Goal: Transaction & Acquisition: Purchase product/service

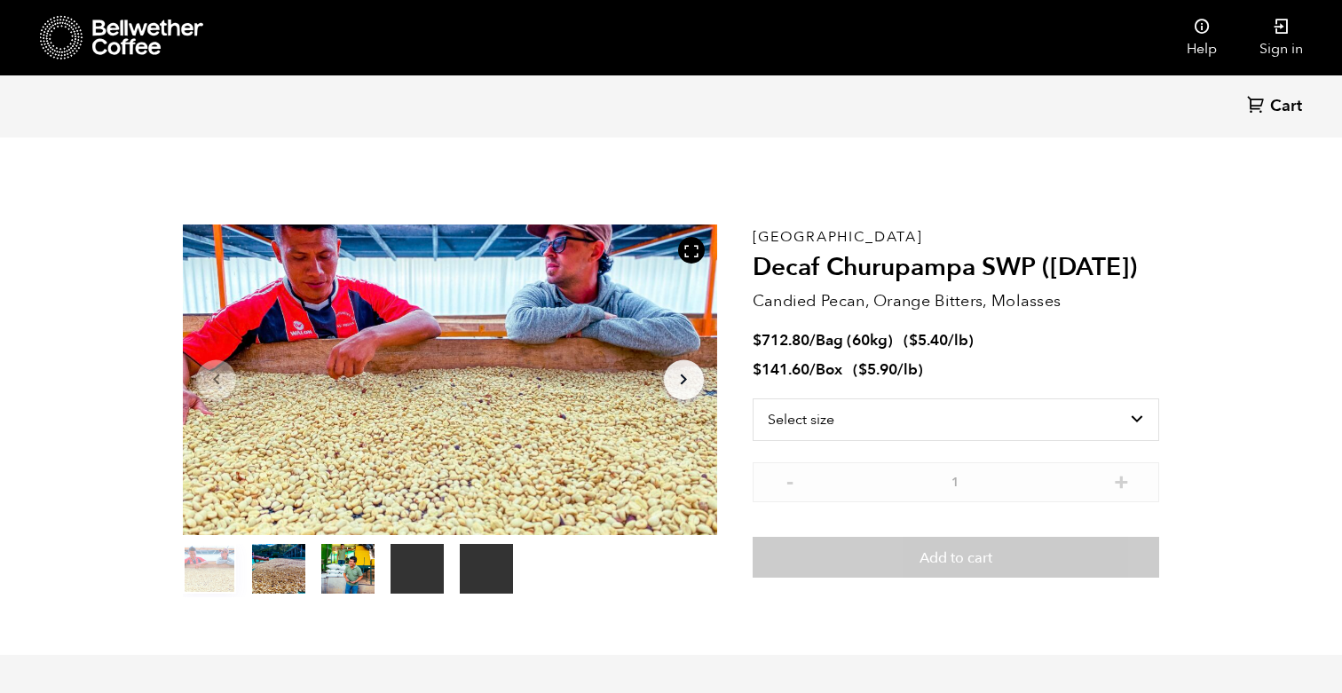
scroll to position [772, 945]
click at [902, 417] on select "Select size Bag (60kg) (132 lbs) Box (24 lbs)" at bounding box center [955, 419] width 406 height 43
select select "box"
click at [752, 398] on select "Select size Bag (60kg) (132 lbs) Box (24 lbs)" at bounding box center [955, 419] width 406 height 43
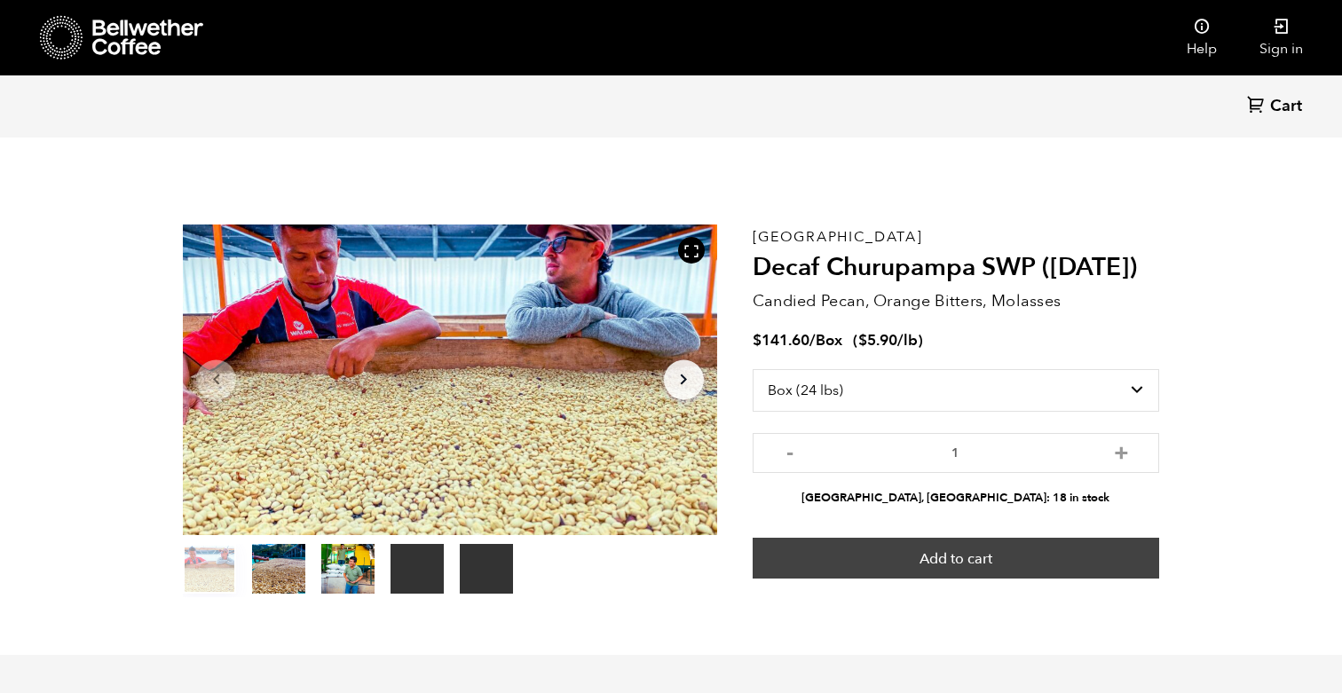
click at [873, 556] on button "Add to cart" at bounding box center [955, 558] width 406 height 41
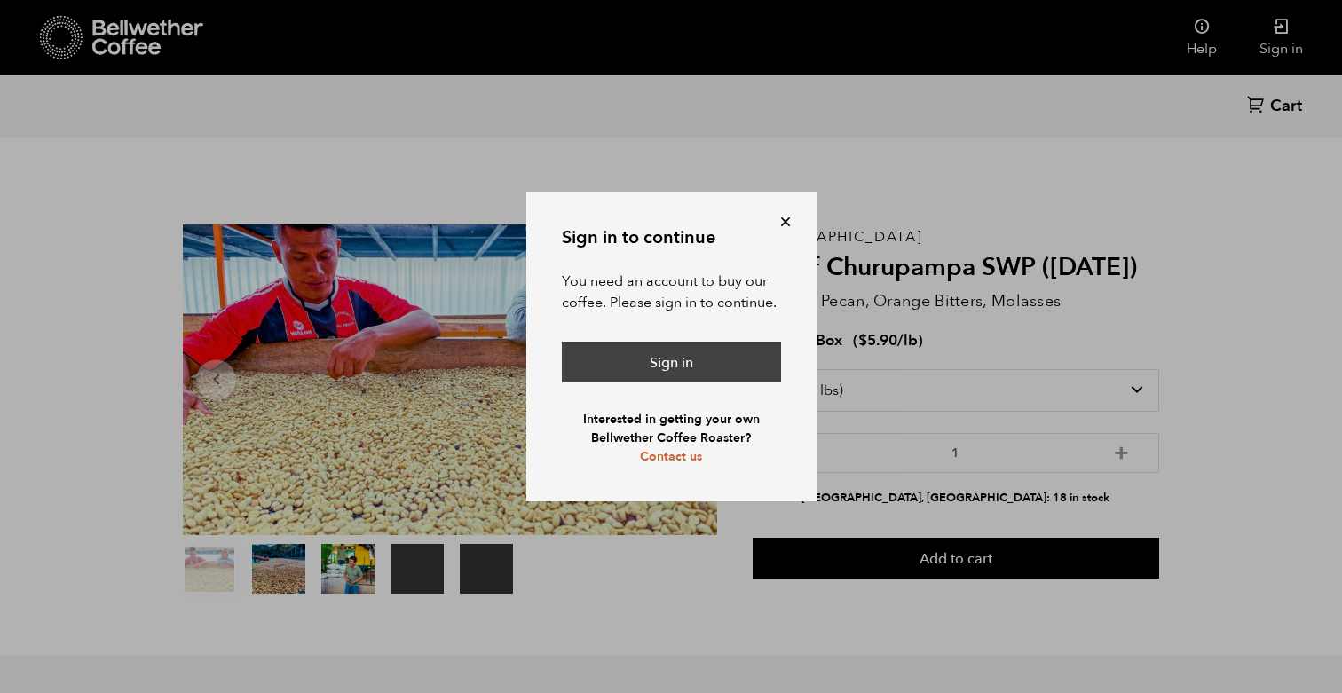
click at [681, 358] on link "Sign in" at bounding box center [671, 362] width 219 height 41
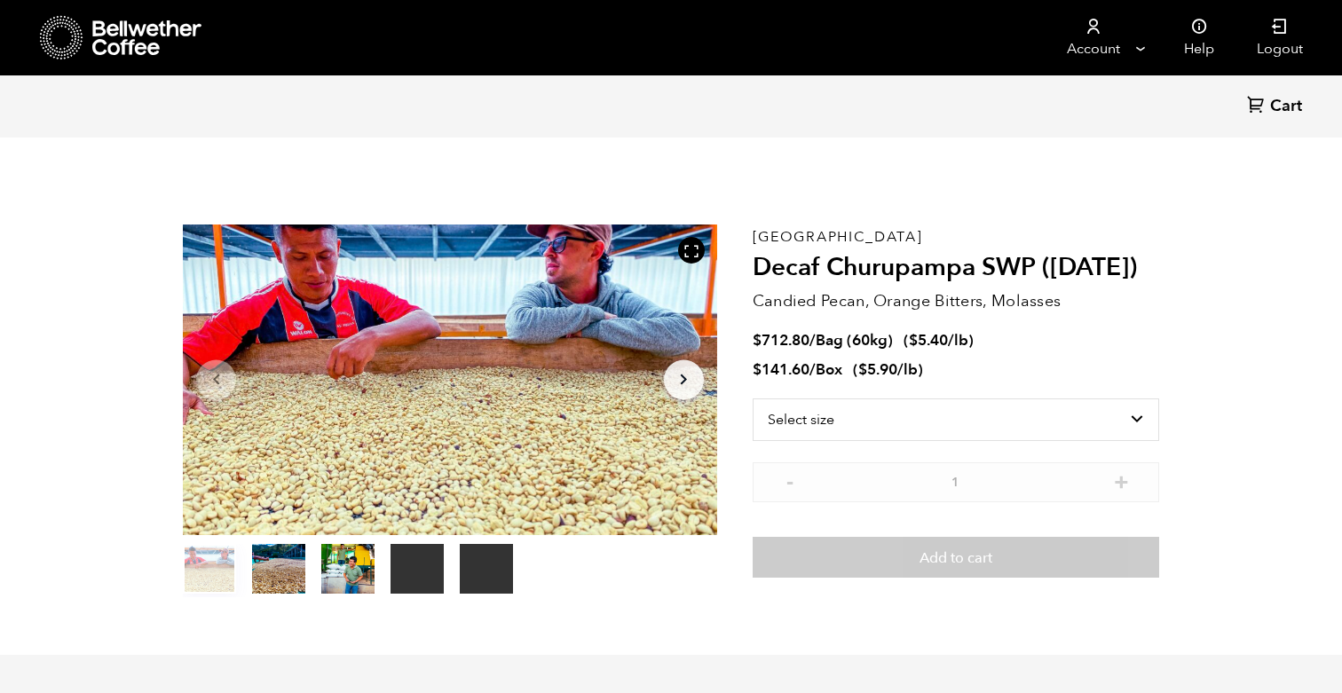
scroll to position [772, 945]
click at [912, 420] on select "Select size Bag (60kg) (132 lbs) Box (24 lbs)" at bounding box center [955, 419] width 406 height 43
select select "box"
click at [752, 398] on select "Select size Bag (60kg) (132 lbs) Box (24 lbs)" at bounding box center [955, 419] width 406 height 43
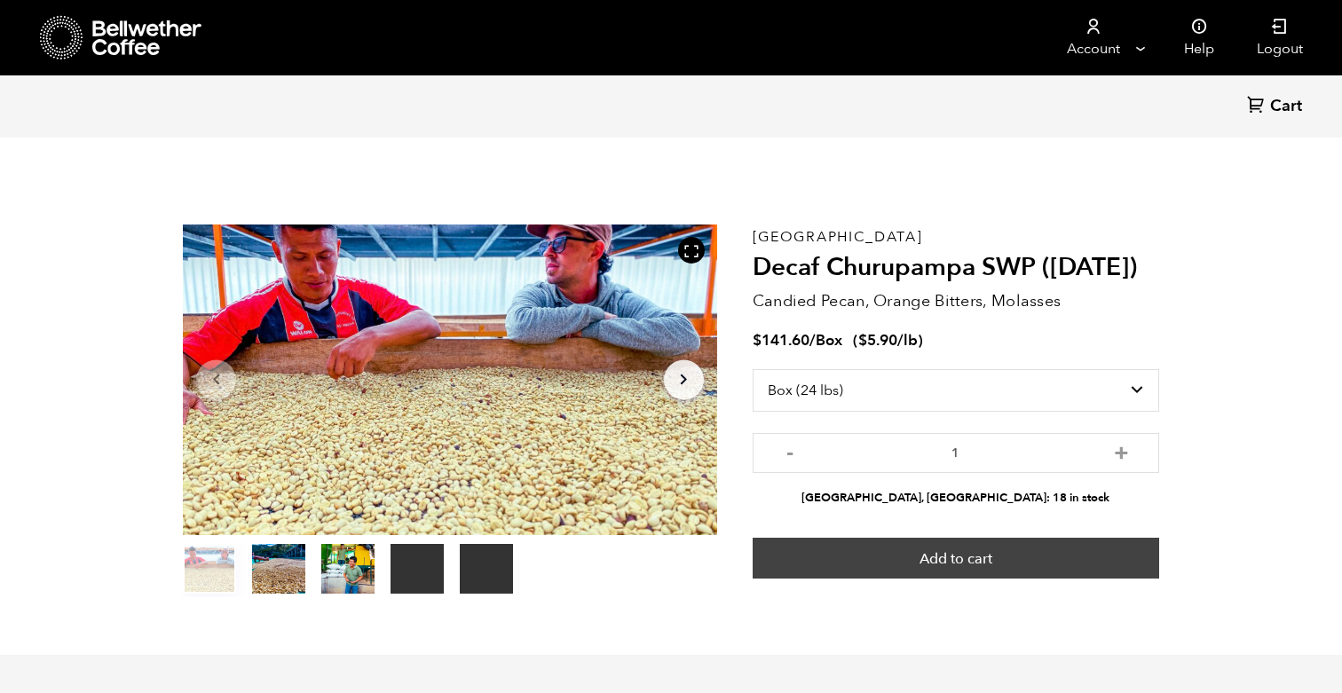
click at [887, 561] on button "Add to cart" at bounding box center [955, 558] width 406 height 41
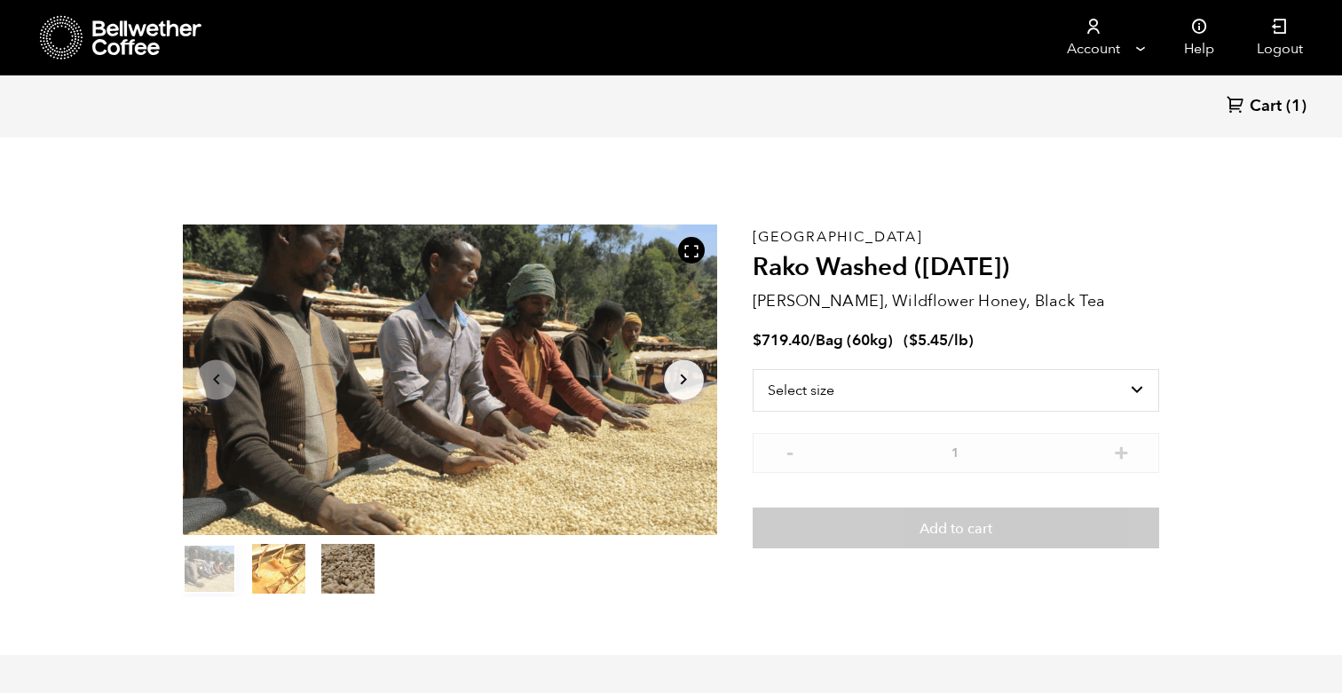
scroll to position [772, 945]
click at [921, 390] on select "Select size Bag (60kg) (132 lbs)" at bounding box center [955, 390] width 406 height 43
select select "bag-3"
click at [752, 369] on select "Select size Bag (60kg) (132 lbs)" at bounding box center [955, 390] width 406 height 43
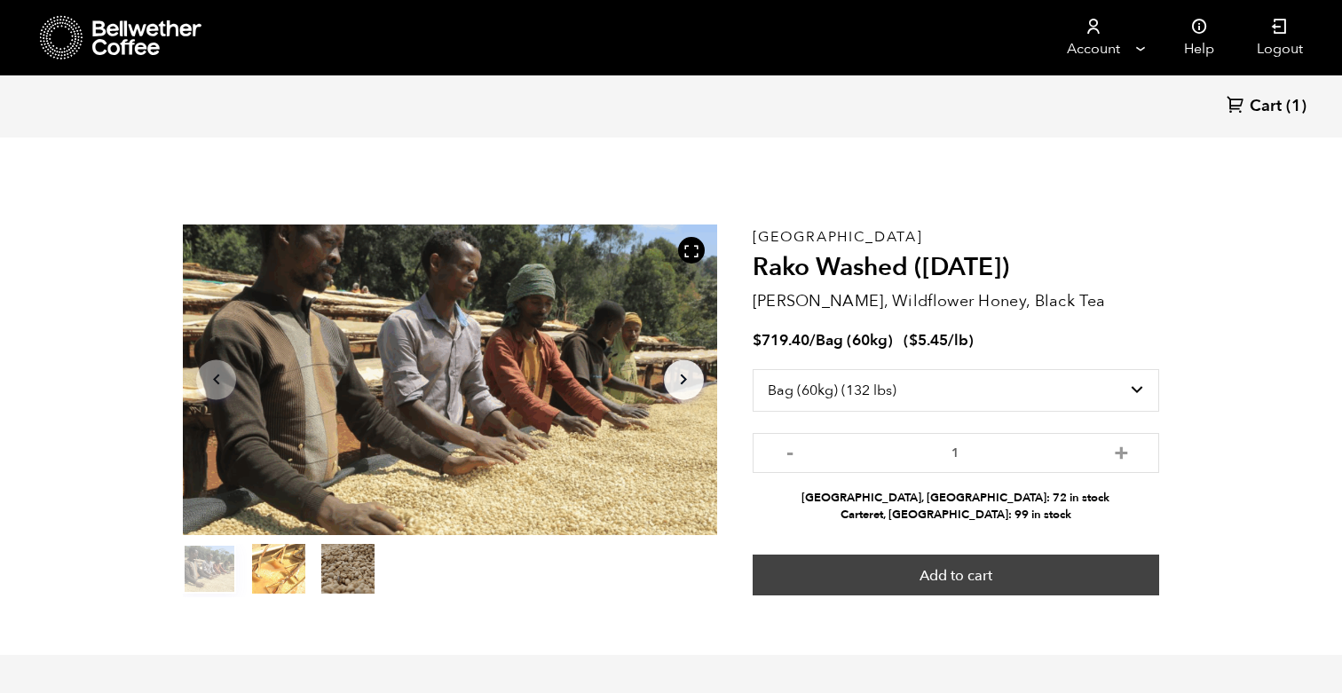
click at [881, 593] on button "Add to cart" at bounding box center [955, 575] width 406 height 41
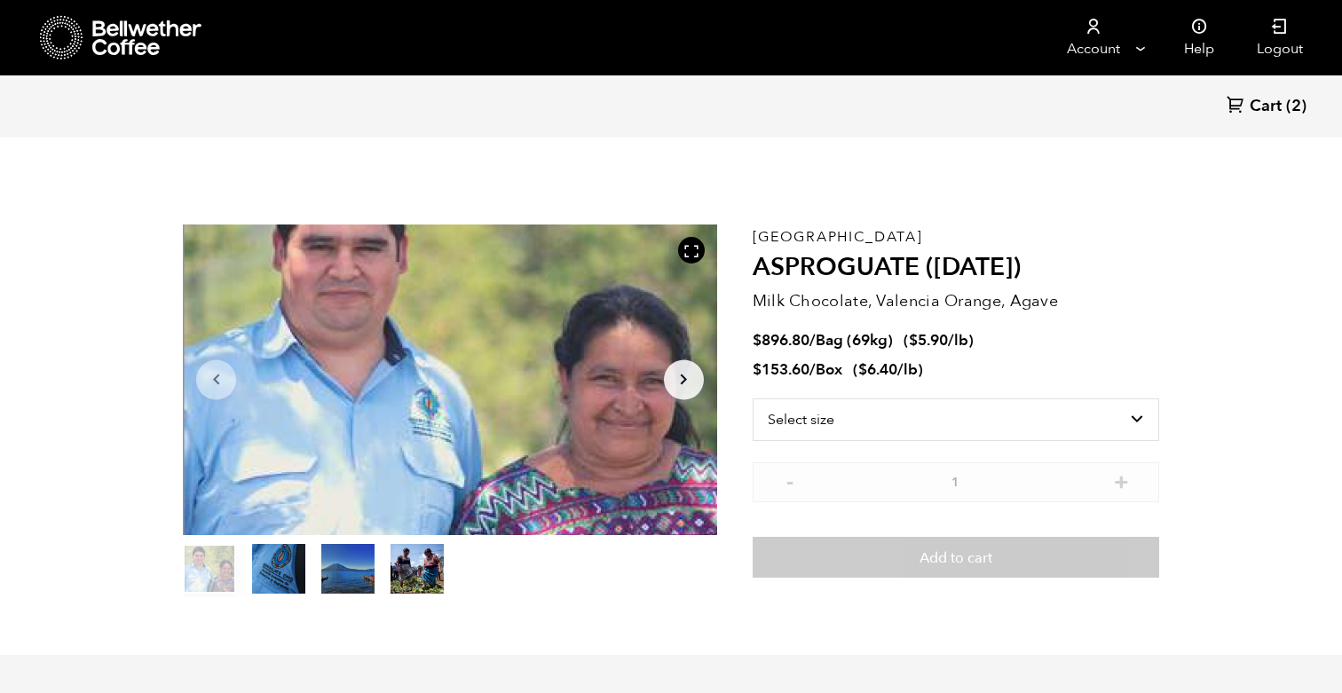
scroll to position [772, 945]
click at [832, 440] on select "Select size Bag (69kg) (152 lbs) Box (24 lbs)" at bounding box center [955, 419] width 406 height 43
click at [752, 398] on select "Select size Bag (69kg) (152 lbs) Box (24 lbs)" at bounding box center [955, 419] width 406 height 43
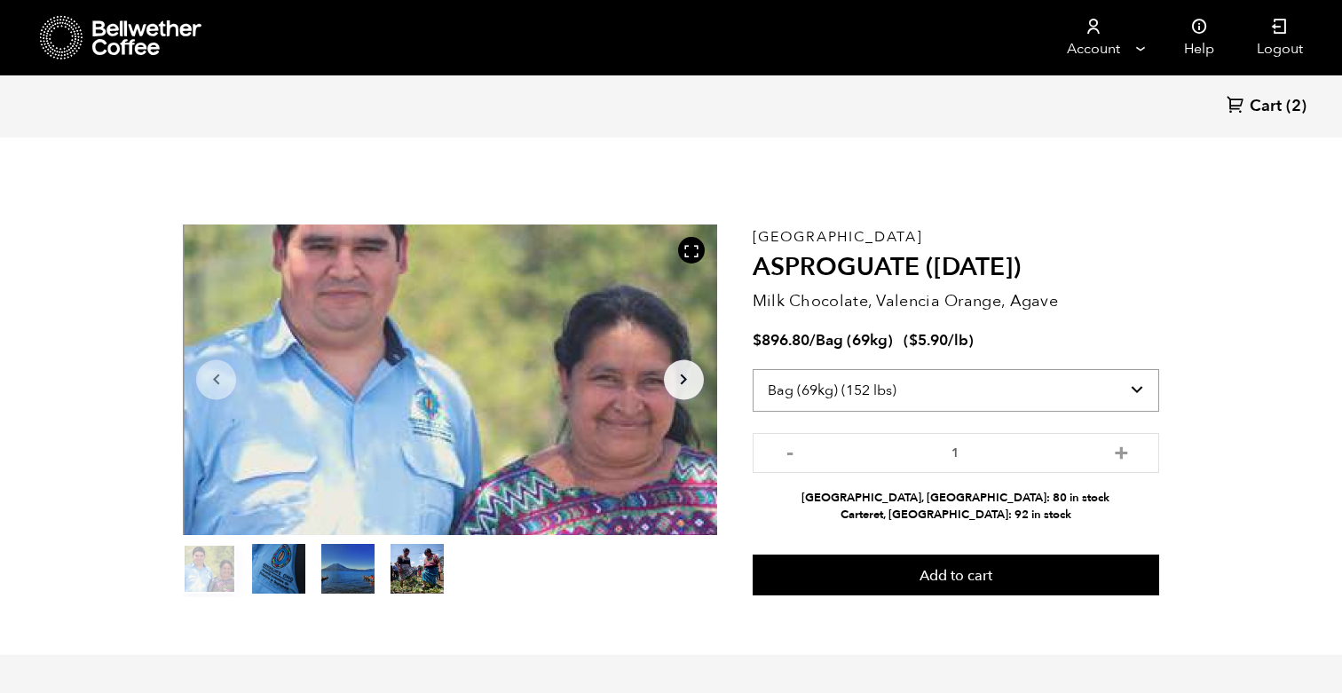
click at [836, 389] on select "Select size Bag (69kg) (152 lbs) Box (24 lbs)" at bounding box center [955, 390] width 406 height 43
select select "box"
click at [752, 369] on select "Select size Bag (69kg) (152 lbs) Box (24 lbs)" at bounding box center [955, 390] width 406 height 43
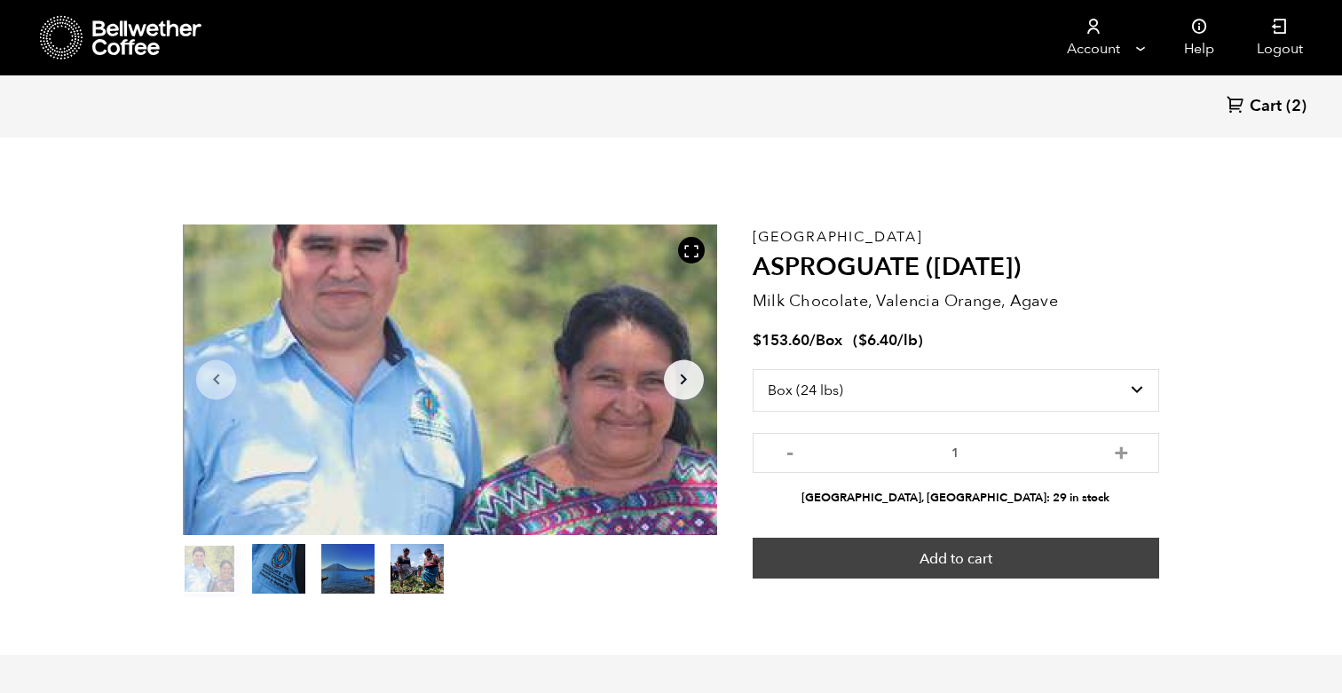
click at [844, 561] on button "Add to cart" at bounding box center [955, 558] width 406 height 41
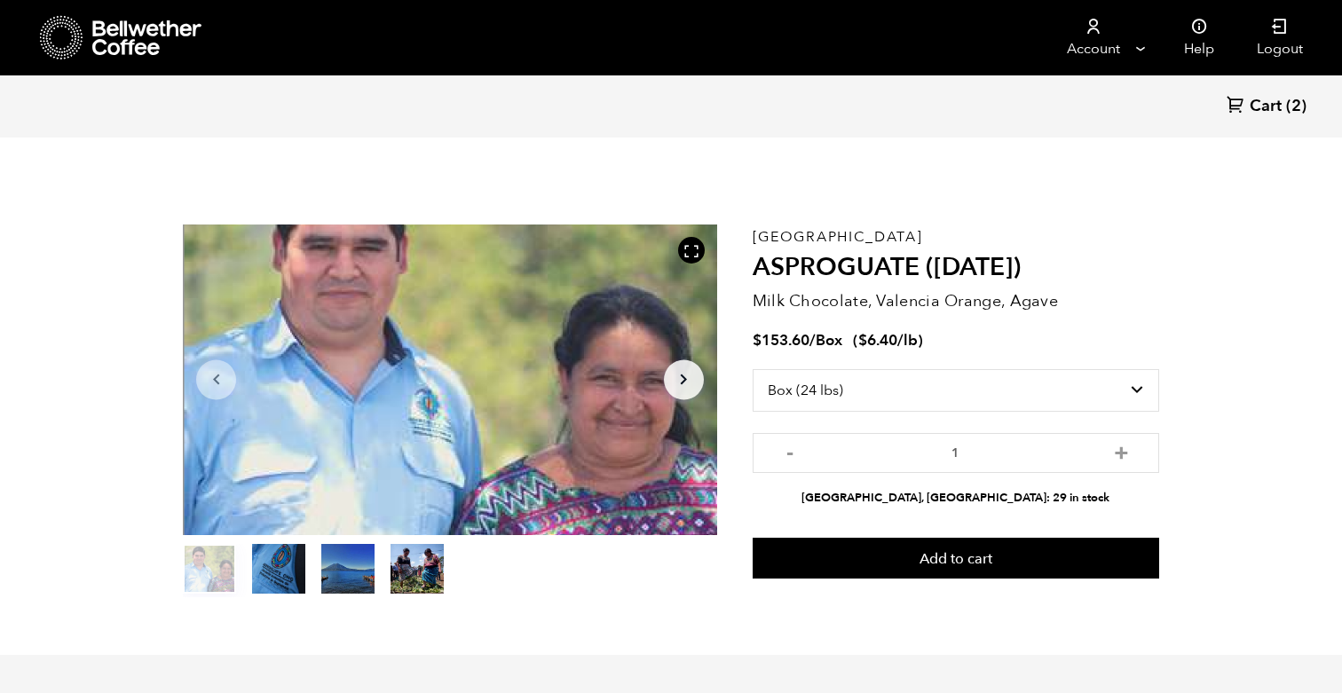
click at [1289, 105] on span "(2)" at bounding box center [1296, 106] width 20 height 21
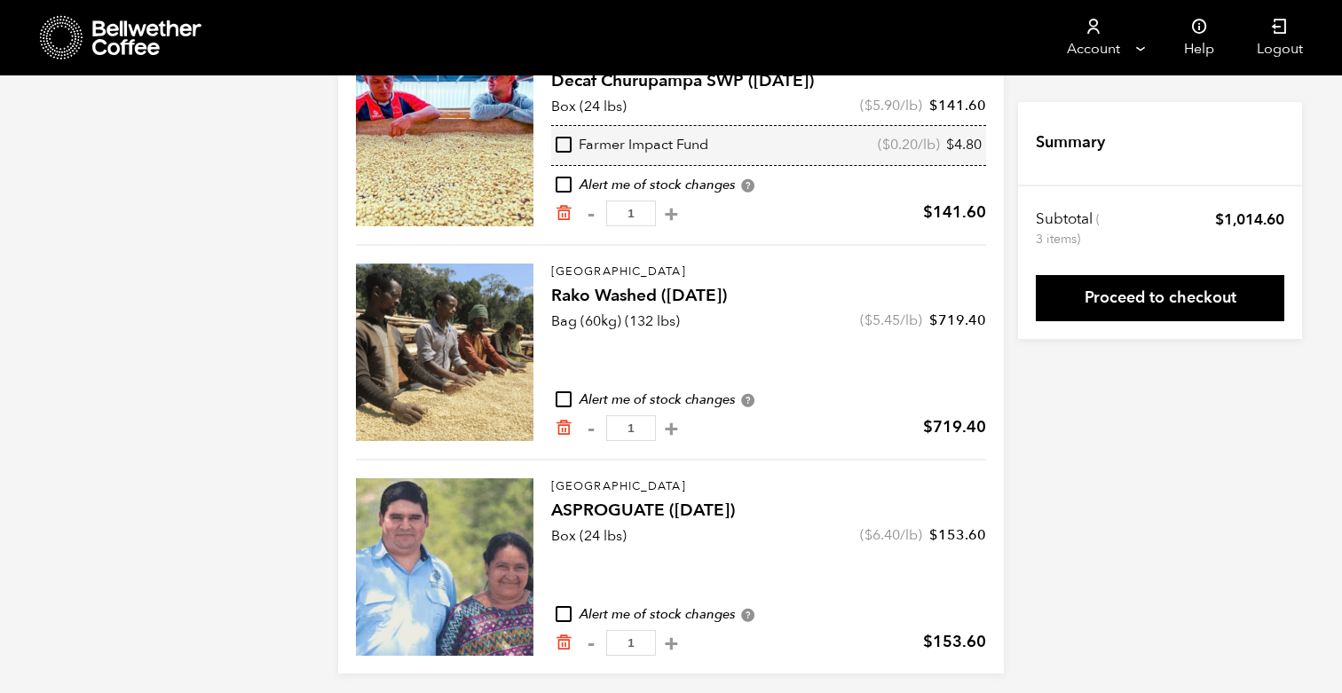
scroll to position [240, 0]
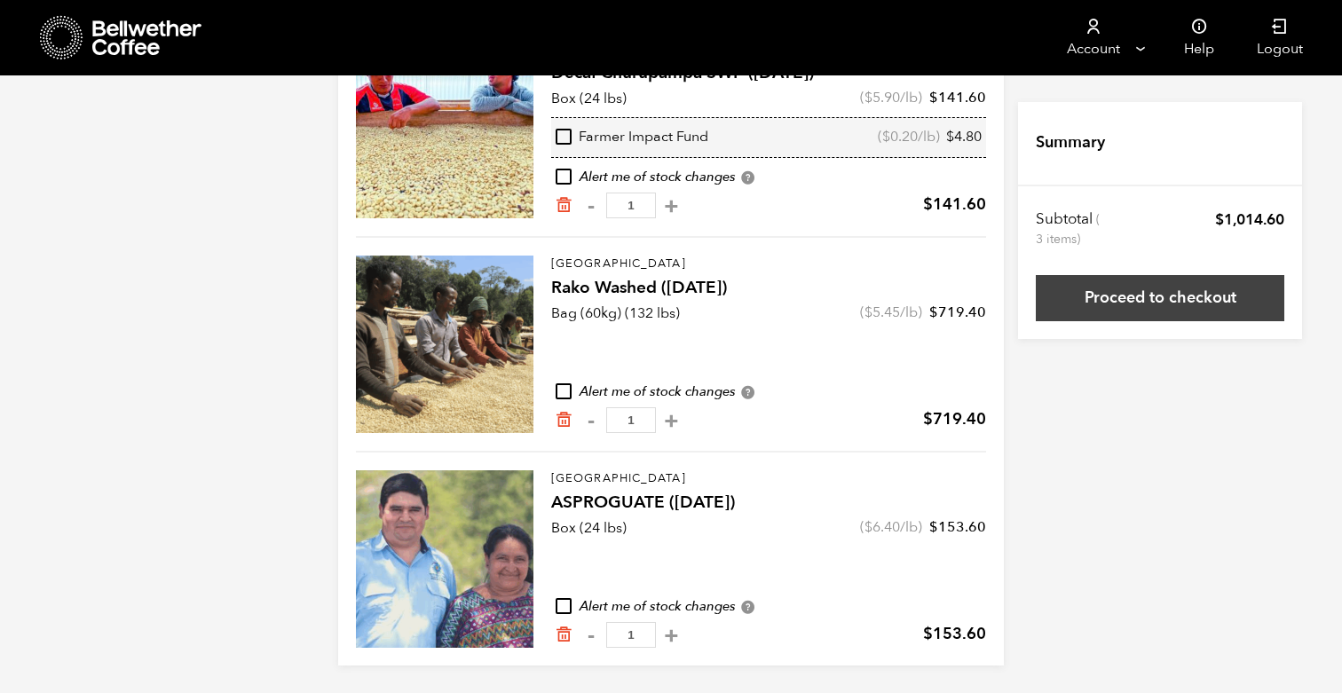
click at [1153, 301] on link "Proceed to checkout" at bounding box center [1159, 298] width 248 height 46
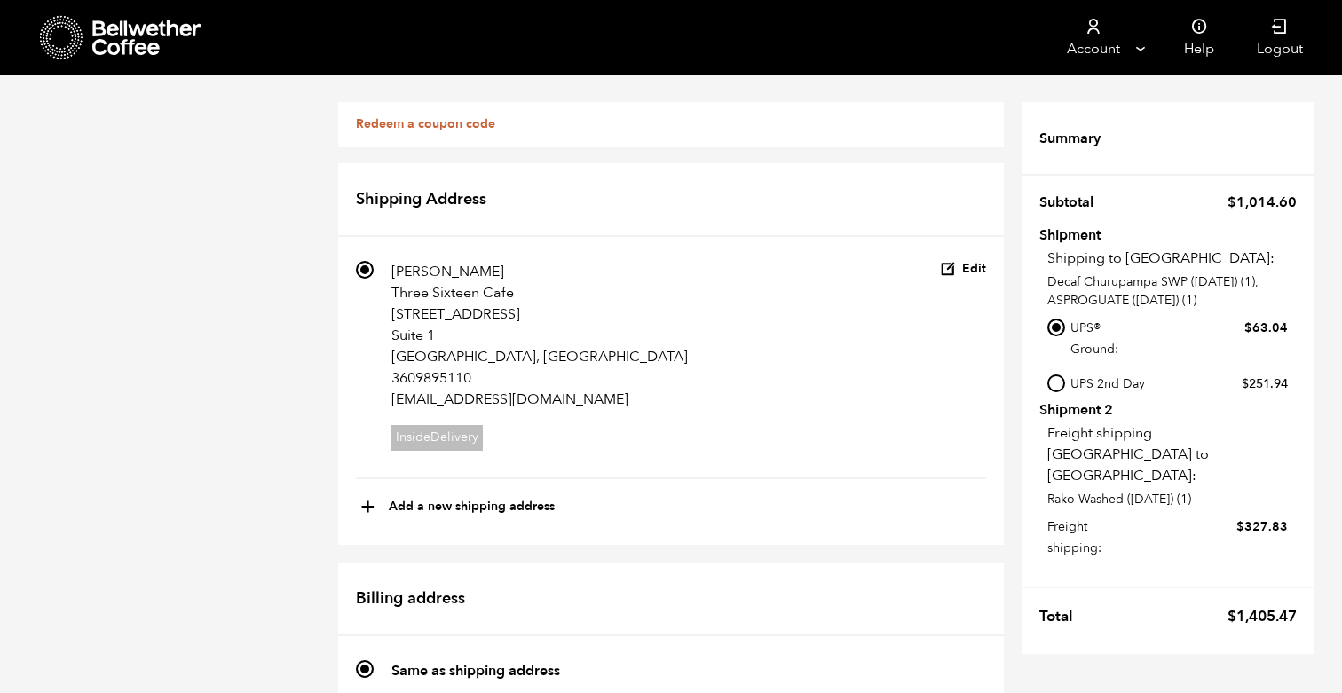
scroll to position [1193, 0]
